Goal: Information Seeking & Learning: Check status

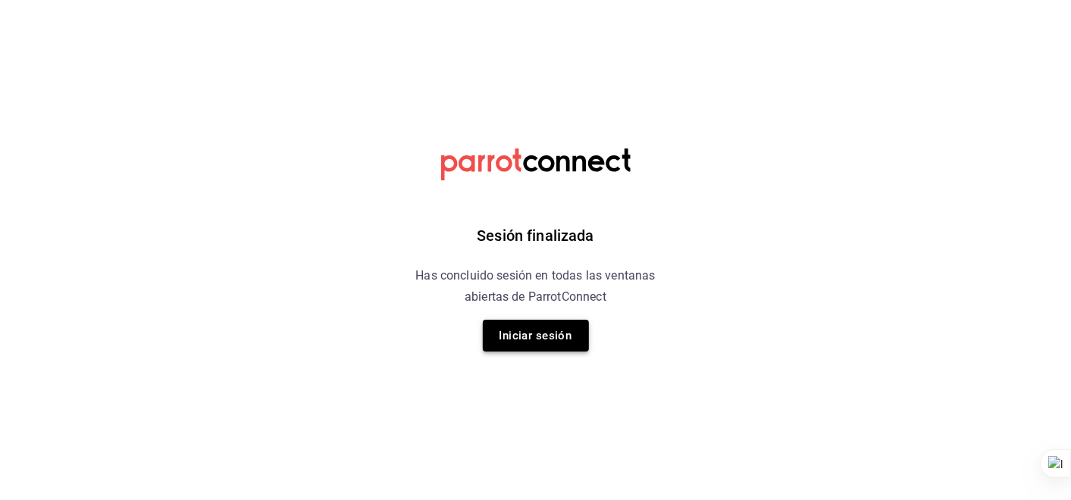
click at [548, 335] on button "Iniciar sesión" at bounding box center [536, 336] width 106 height 32
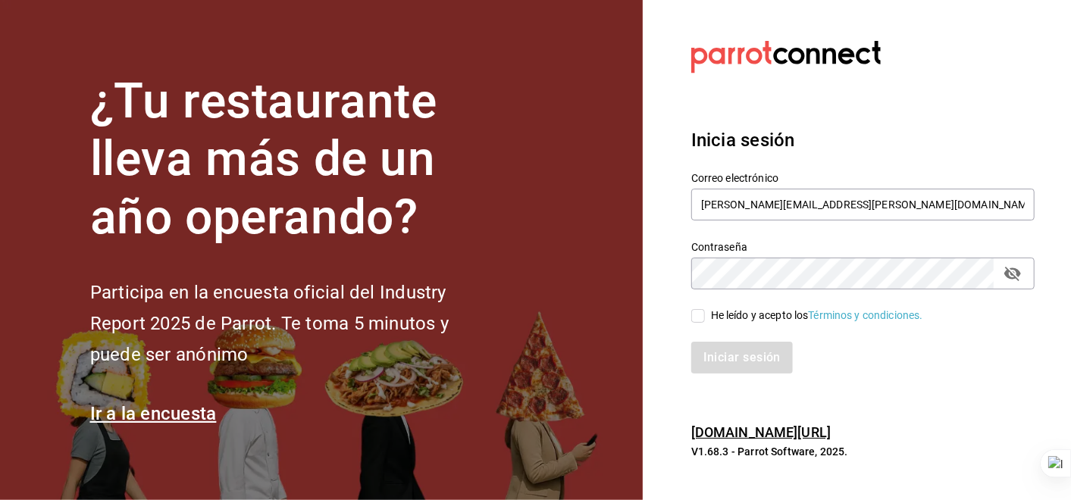
click at [699, 314] on input "He leído y acepto los Términos y condiciones." at bounding box center [698, 316] width 14 height 14
checkbox input "true"
click at [768, 361] on button "Iniciar sesión" at bounding box center [742, 358] width 103 height 32
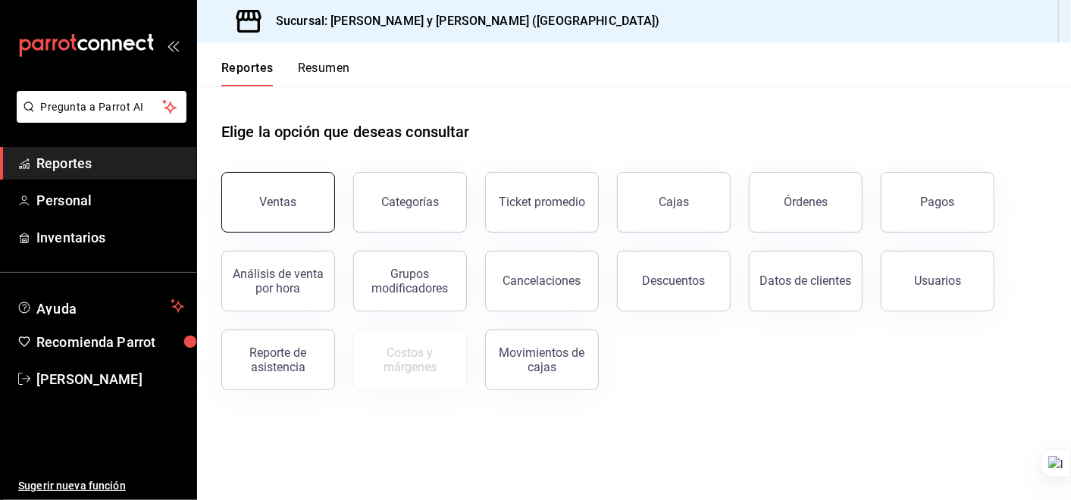
click at [303, 195] on button "Ventas" at bounding box center [278, 202] width 114 height 61
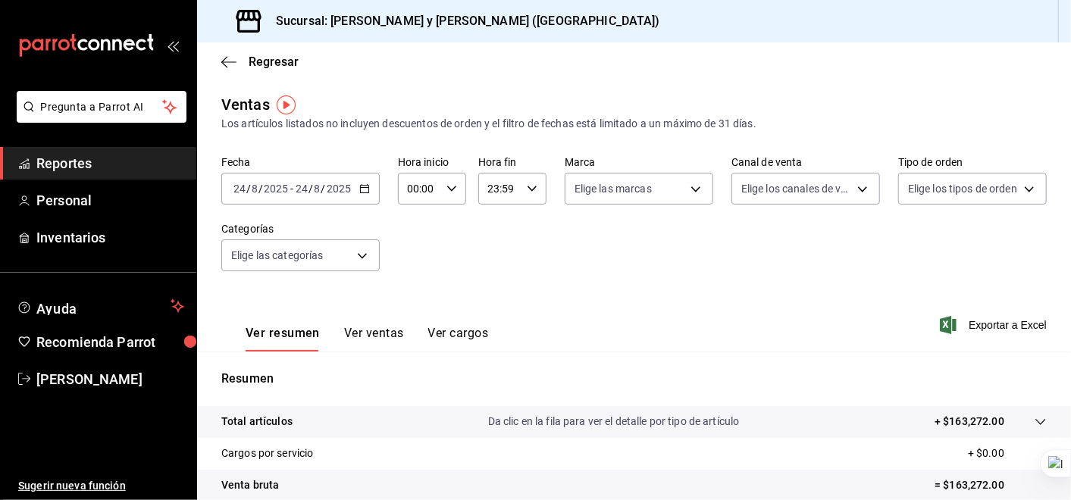
click at [362, 186] on icon "button" at bounding box center [364, 188] width 11 height 11
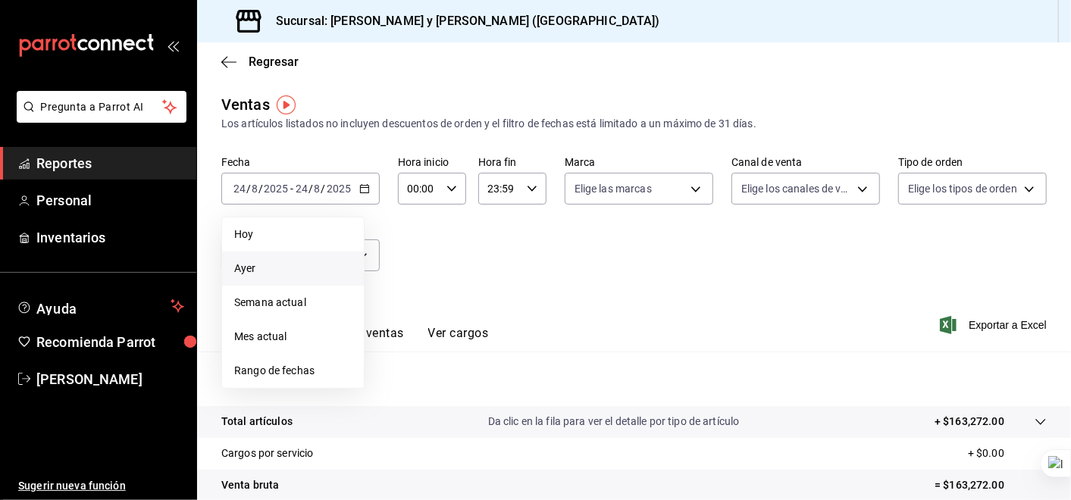
click at [255, 264] on span "Ayer" at bounding box center [292, 269] width 117 height 16
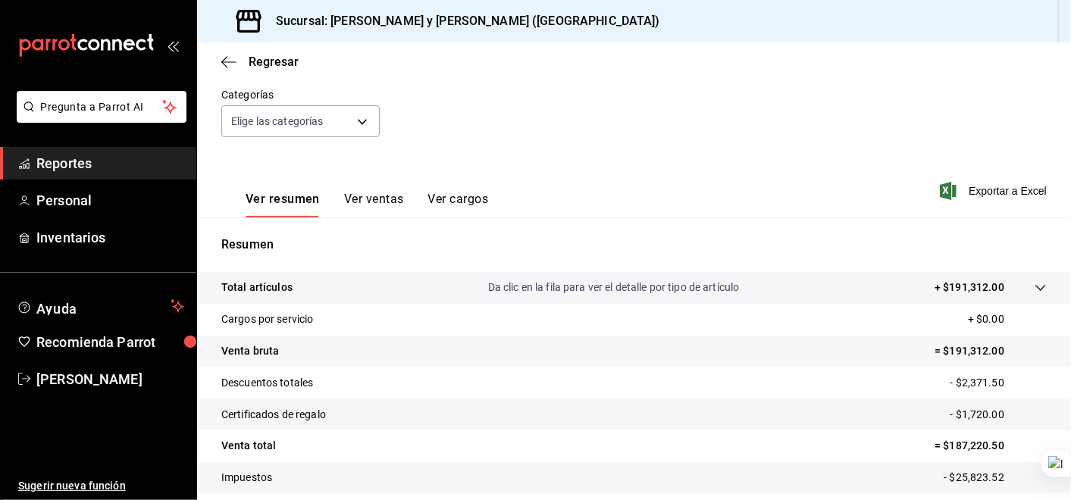
scroll to position [136, 0]
click at [1034, 286] on icon at bounding box center [1040, 286] width 12 height 12
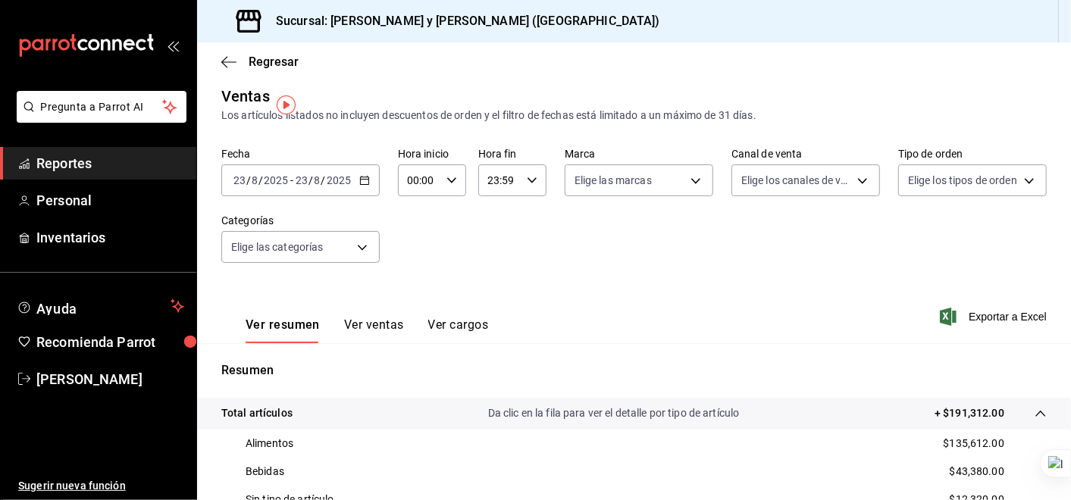
scroll to position [0, 0]
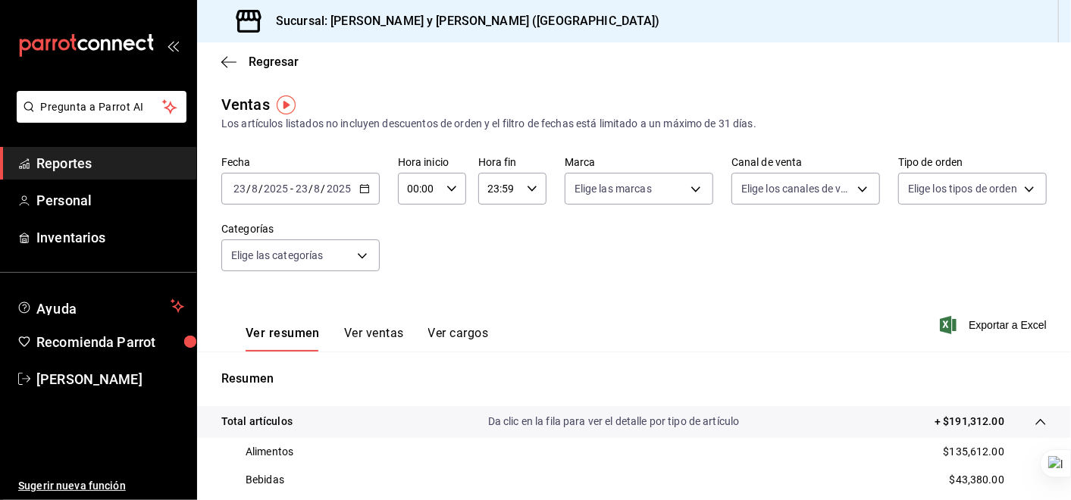
click at [364, 183] on div "[DATE] [DATE] - [DATE] [DATE]" at bounding box center [300, 189] width 158 height 32
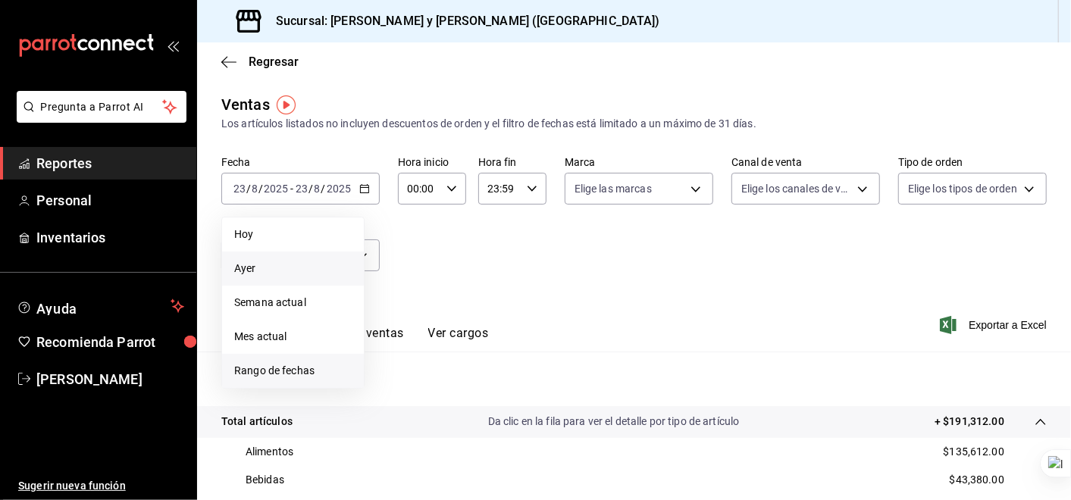
click at [302, 371] on span "Rango de fechas" at bounding box center [292, 371] width 117 height 16
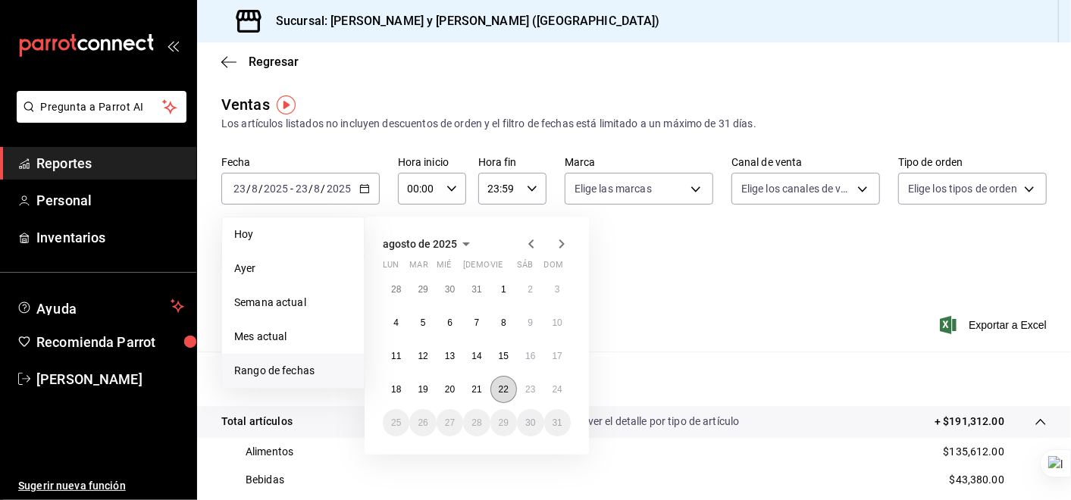
click at [501, 385] on abbr "22" at bounding box center [504, 389] width 10 height 11
click at [500, 388] on abbr "22" at bounding box center [504, 389] width 10 height 11
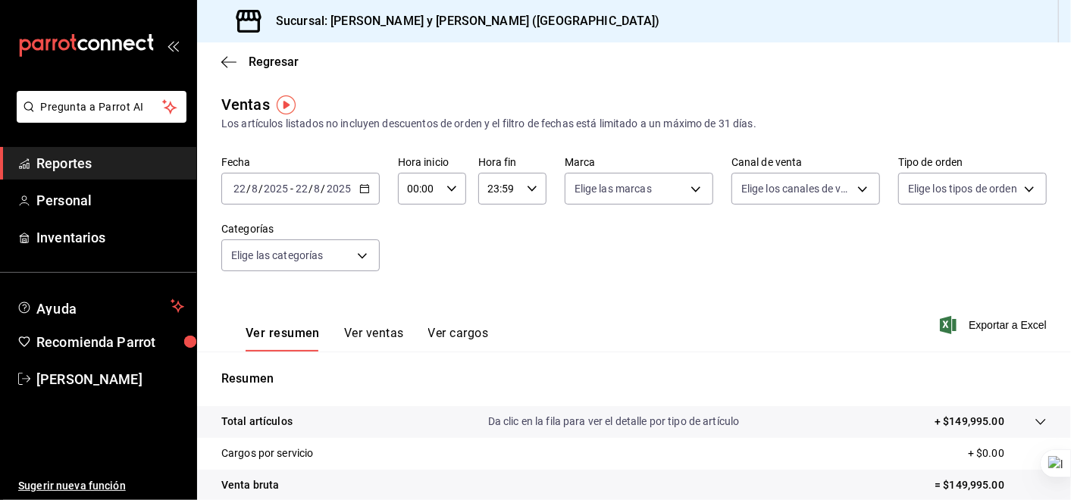
click at [1034, 419] on icon at bounding box center [1040, 422] width 12 height 12
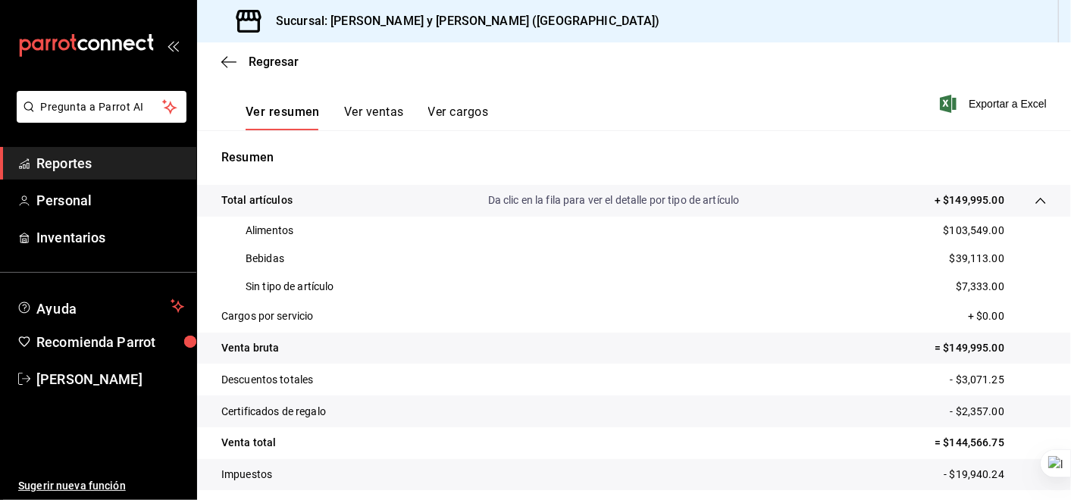
scroll to position [218, 0]
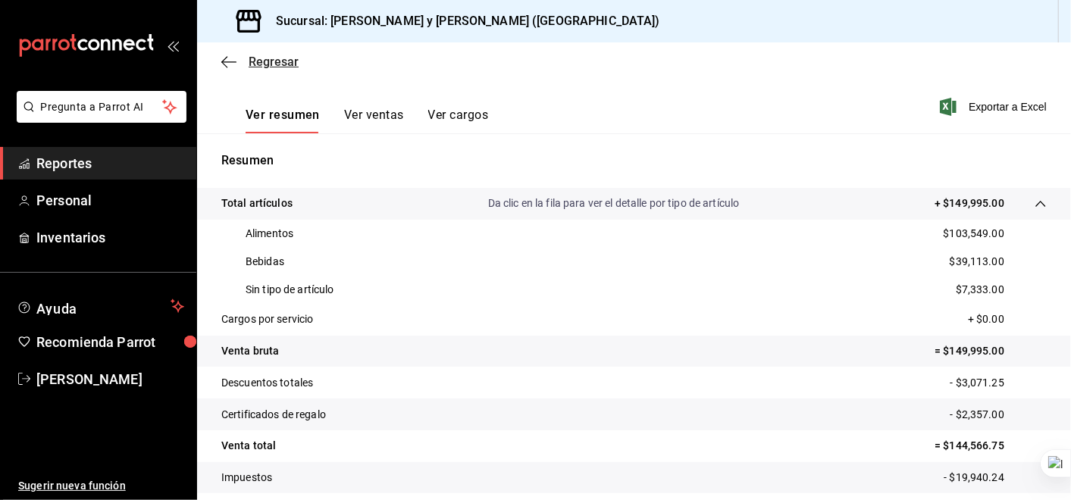
click at [227, 64] on icon "button" at bounding box center [228, 62] width 15 height 14
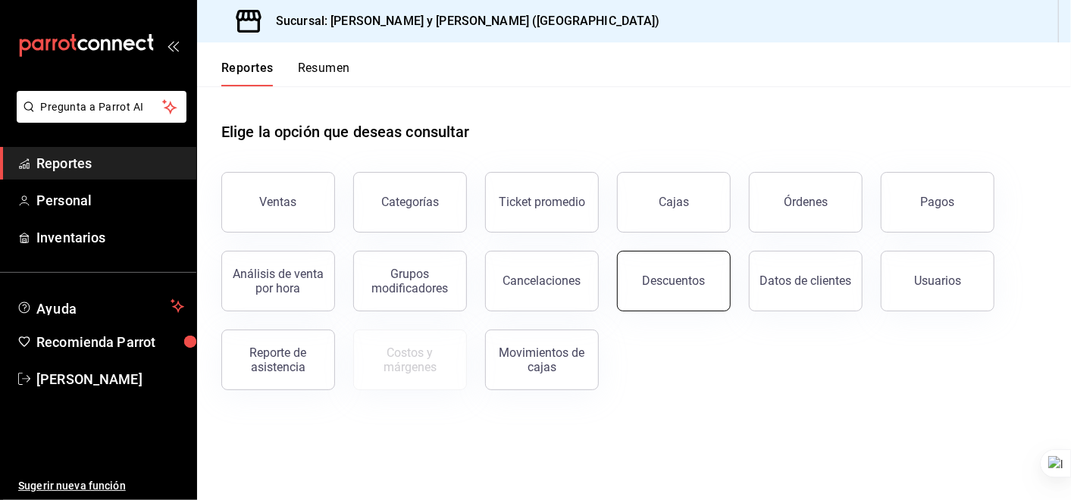
click at [674, 283] on div "Descuentos" at bounding box center [674, 281] width 63 height 14
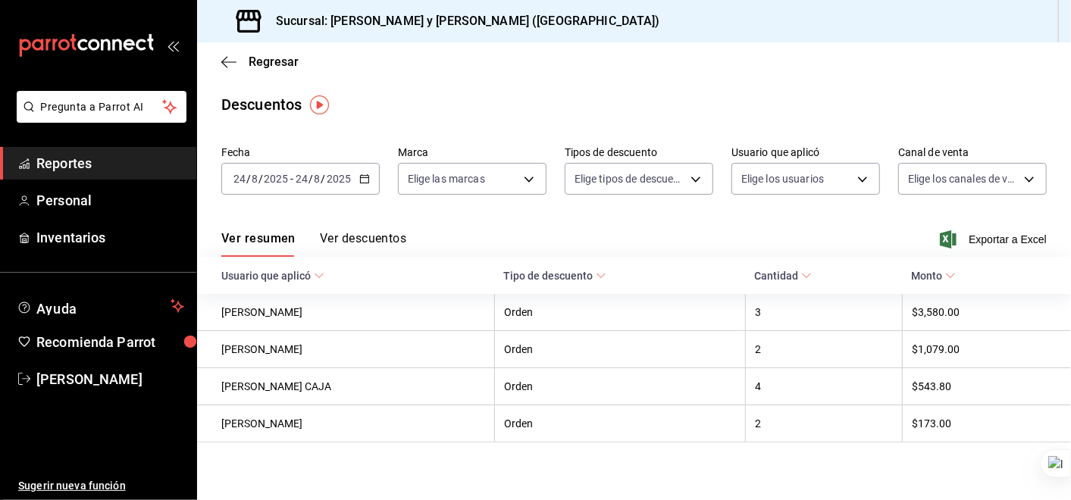
click at [366, 174] on icon "button" at bounding box center [364, 179] width 11 height 11
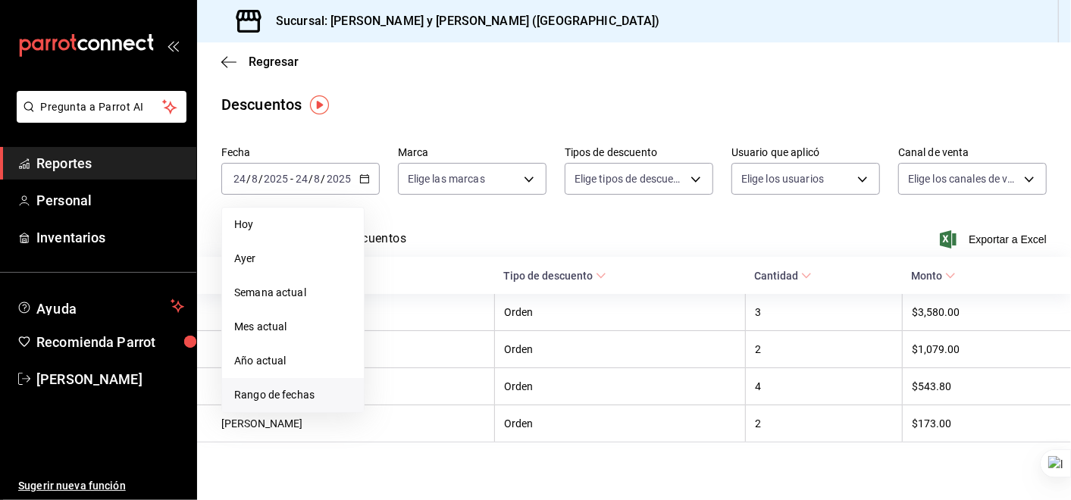
click at [277, 387] on span "Rango de fechas" at bounding box center [292, 395] width 117 height 16
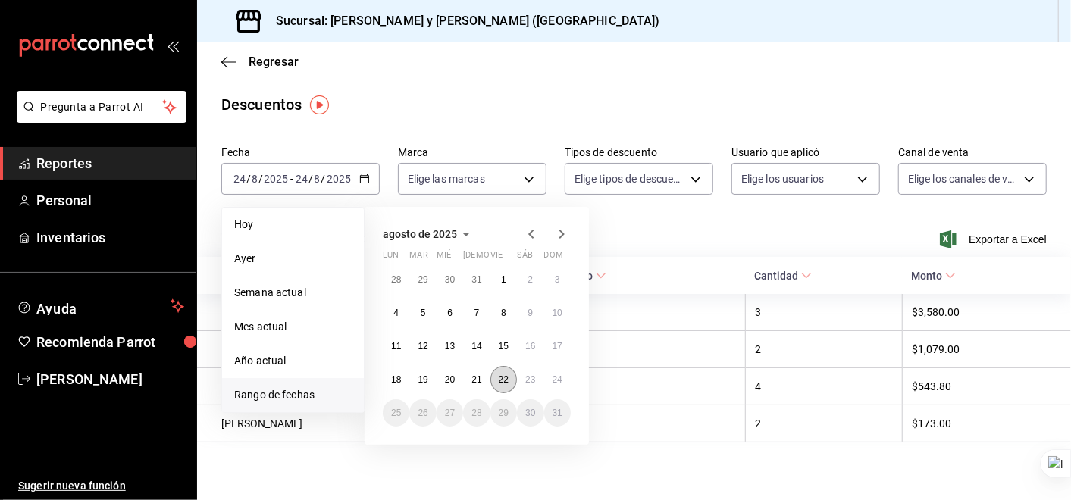
click at [502, 377] on abbr "22" at bounding box center [504, 379] width 10 height 11
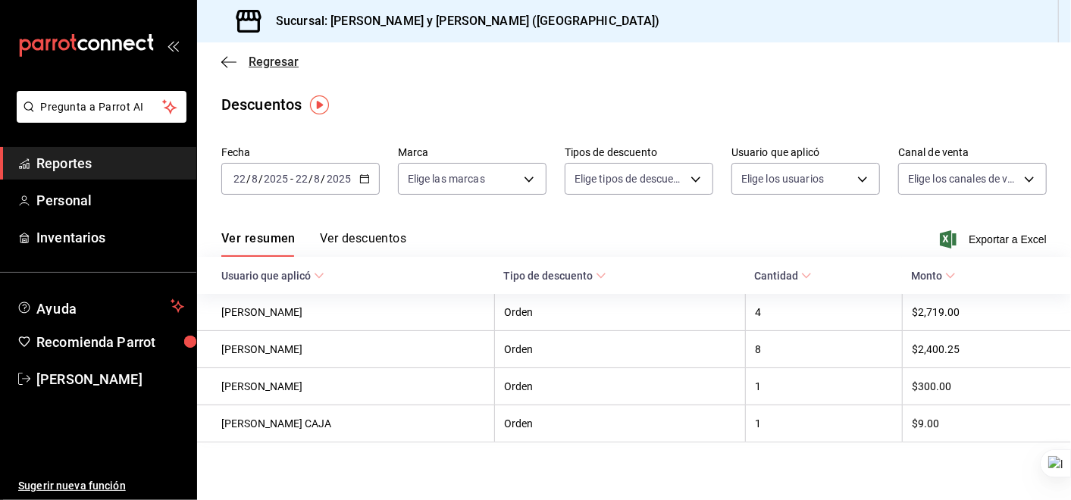
click at [226, 56] on icon "button" at bounding box center [228, 62] width 15 height 14
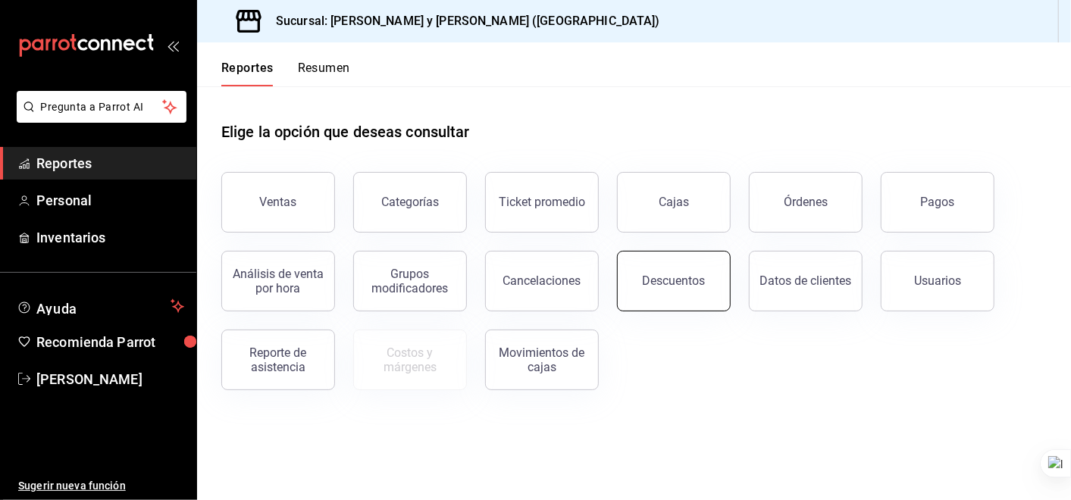
click at [674, 284] on div "Descuentos" at bounding box center [674, 281] width 63 height 14
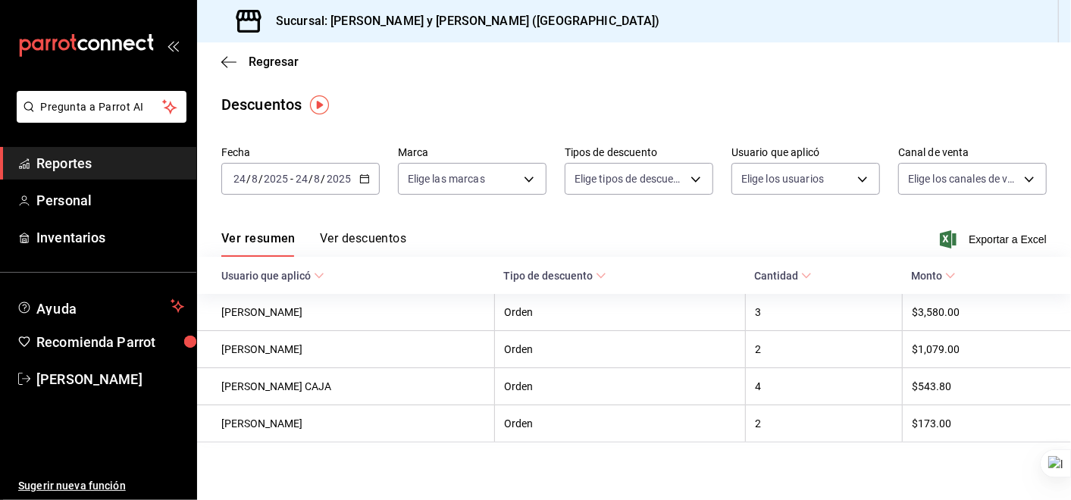
click at [359, 183] on icon "button" at bounding box center [364, 179] width 11 height 11
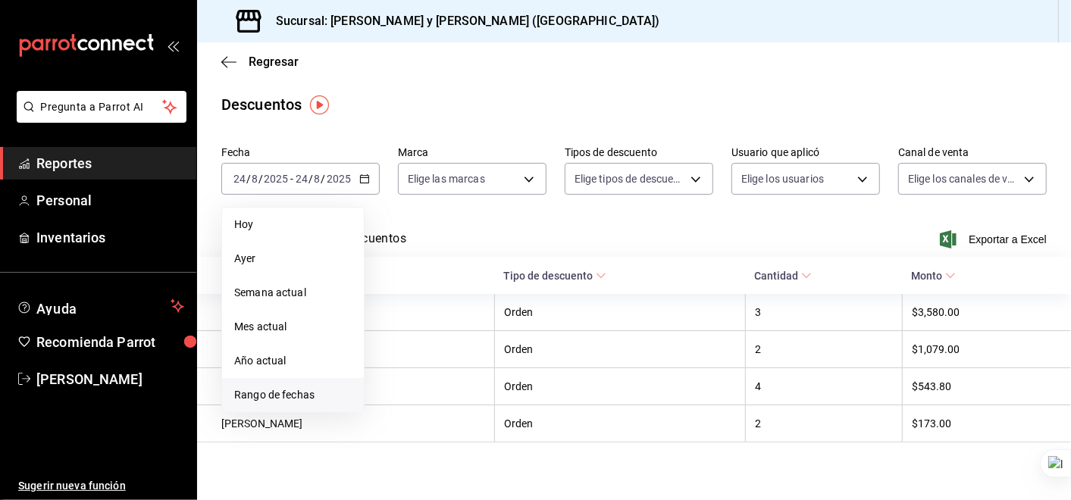
click at [299, 392] on span "Rango de fechas" at bounding box center [292, 395] width 117 height 16
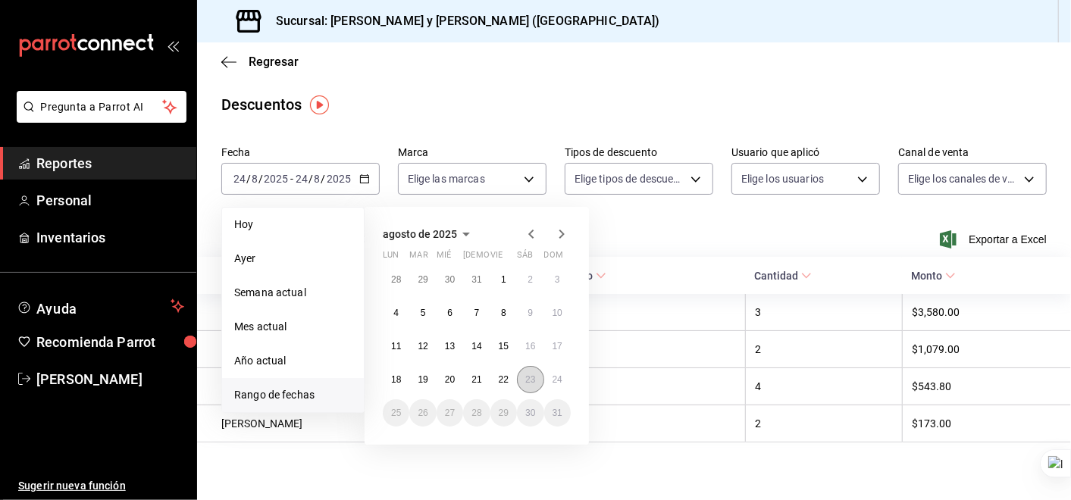
click at [527, 377] on abbr "23" at bounding box center [530, 379] width 10 height 11
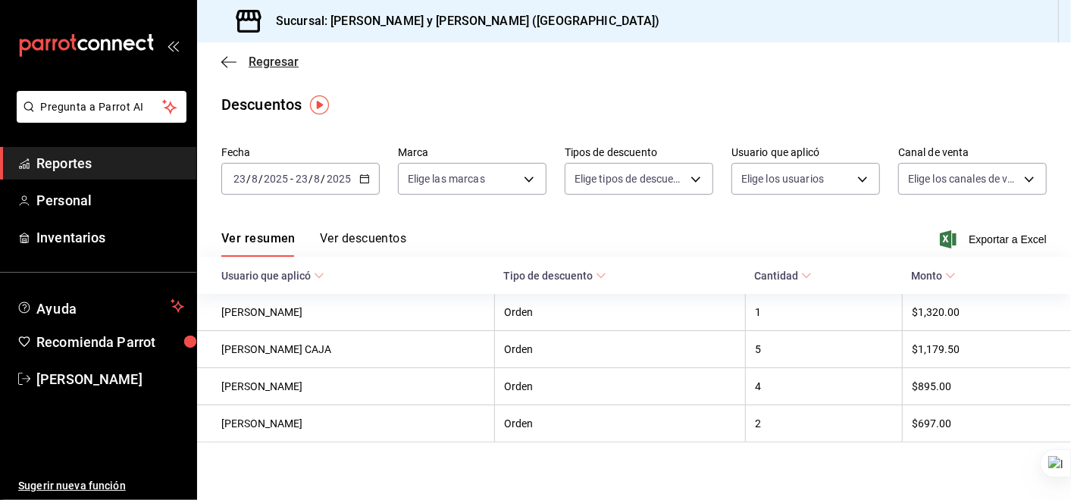
drag, startPoint x: 221, startPoint y: 62, endPoint x: 234, endPoint y: 66, distance: 14.2
click at [221, 62] on div "Regresar" at bounding box center [634, 61] width 874 height 39
click at [221, 56] on icon "button" at bounding box center [228, 62] width 15 height 14
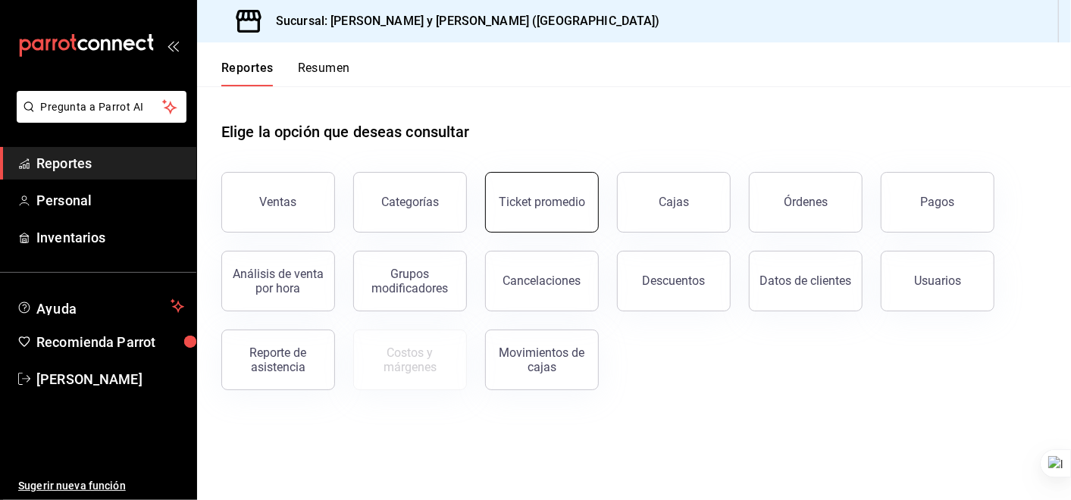
click at [508, 188] on button "Ticket promedio" at bounding box center [542, 202] width 114 height 61
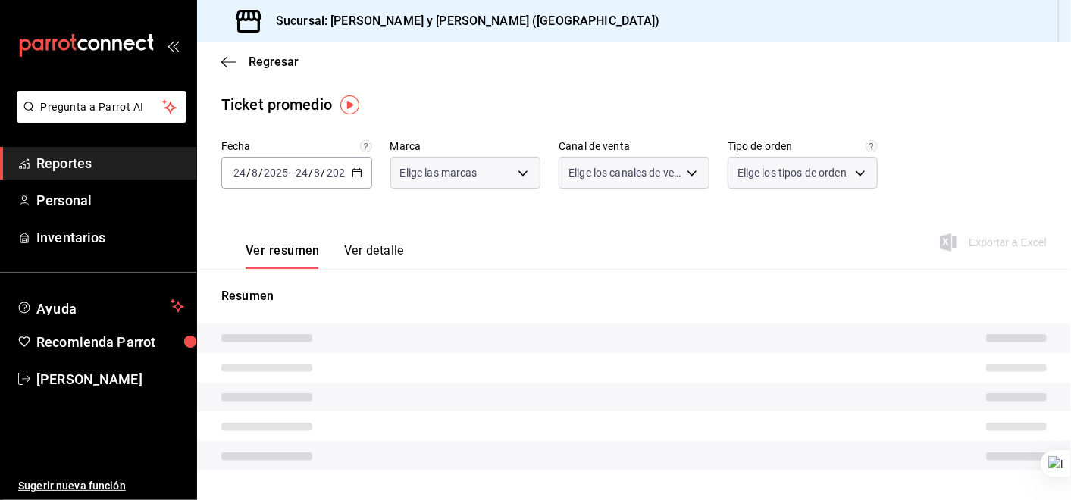
type input "5c4b5436-b9cd-4a1a-b4e8-85329c7394cf"
type input "PARROT,UBER_EATS,RAPPI,DIDI_FOOD,ONLINE"
type input "ba680d0a-1f34-4b04-824e-6ad3acaf04f7,2b77cb70-5460-4e10-9e7c-e3f2a48e8b4b,02b75…"
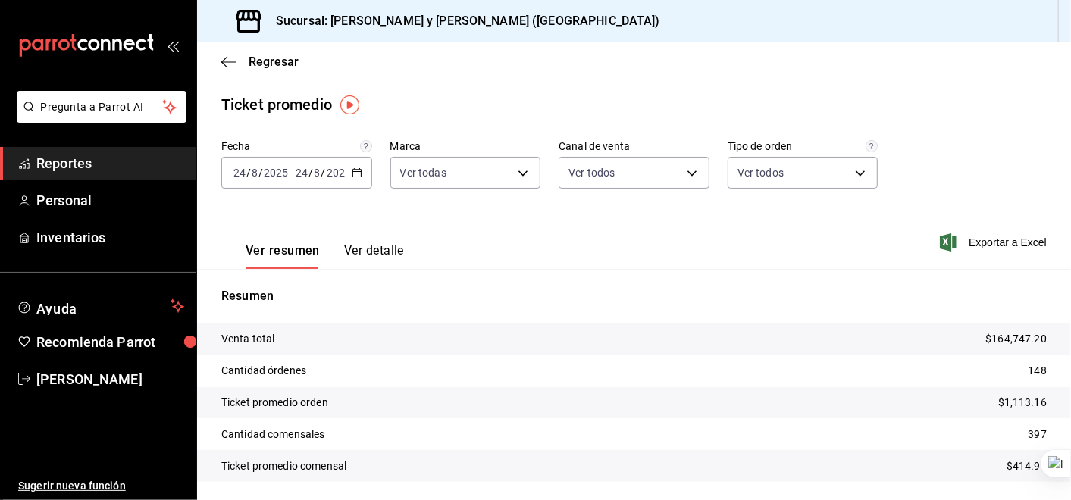
click at [357, 176] on icon "button" at bounding box center [357, 172] width 11 height 11
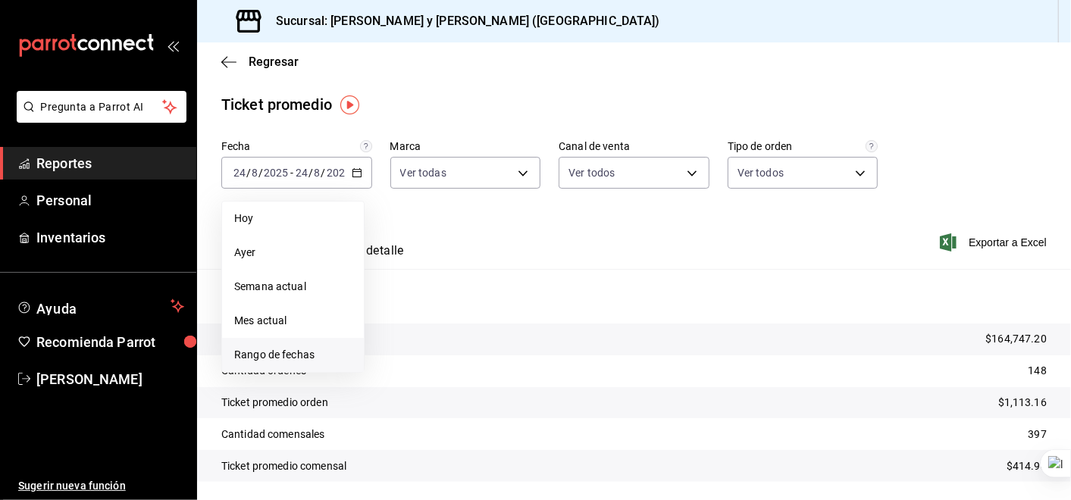
click at [299, 349] on span "Rango de fechas" at bounding box center [292, 355] width 117 height 16
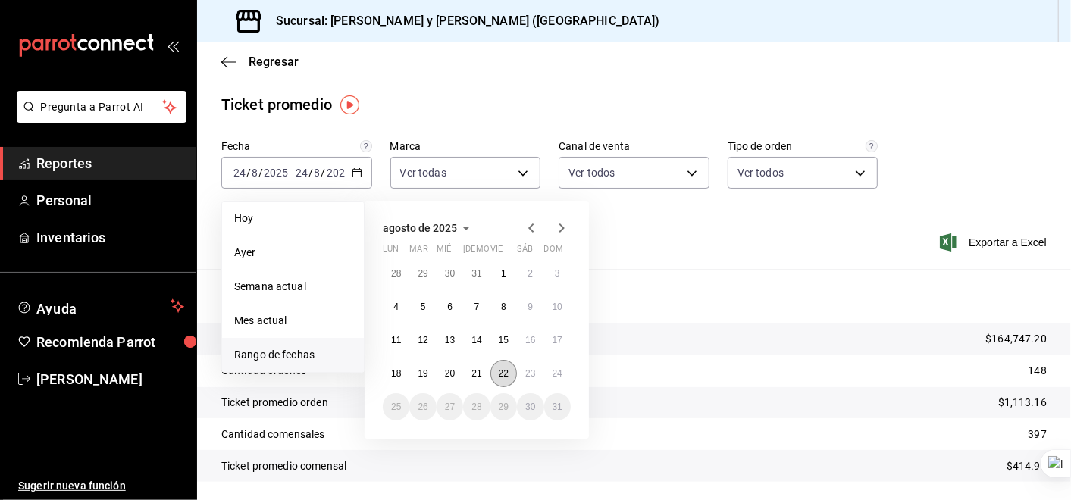
click at [502, 368] on abbr "22" at bounding box center [504, 373] width 10 height 11
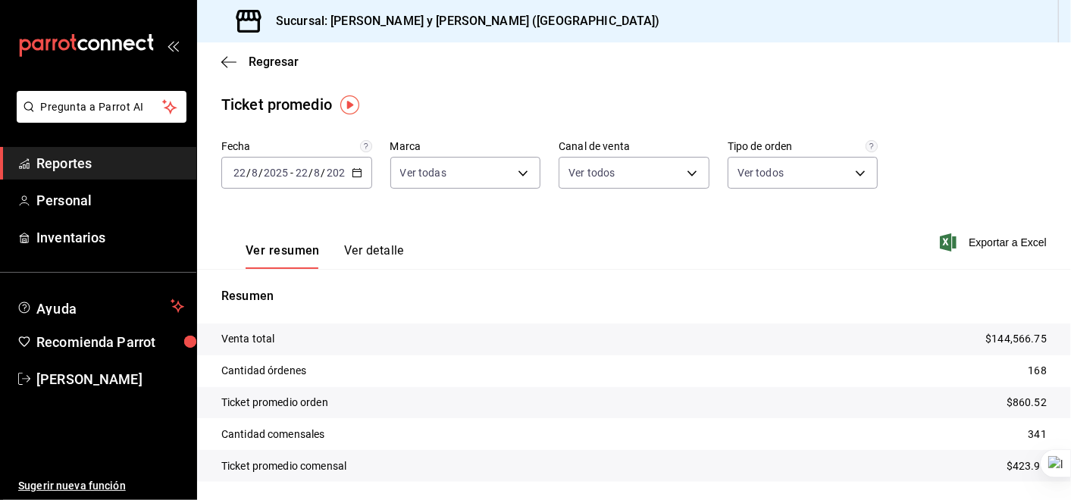
click at [355, 175] on icon "button" at bounding box center [357, 172] width 11 height 11
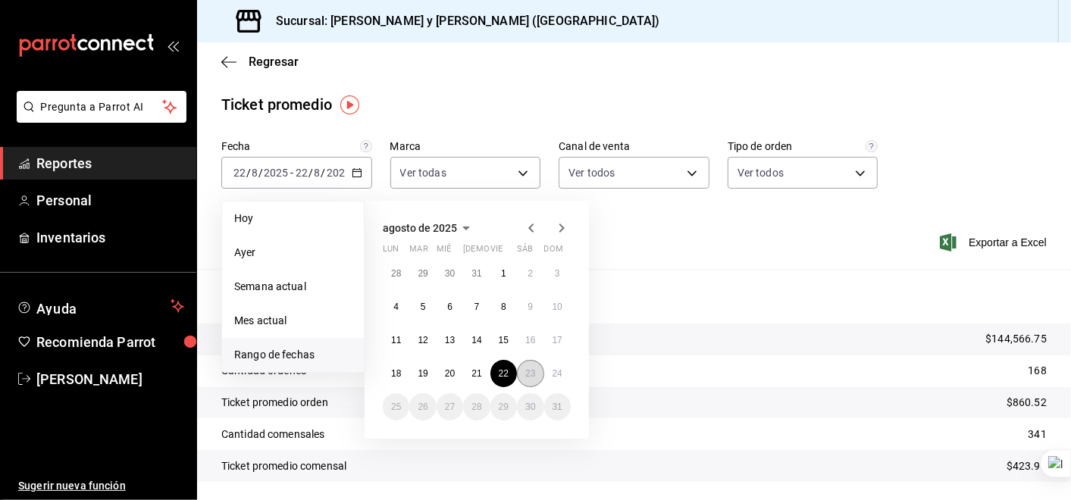
click at [530, 375] on abbr "23" at bounding box center [530, 373] width 10 height 11
